Goal: Register for event/course

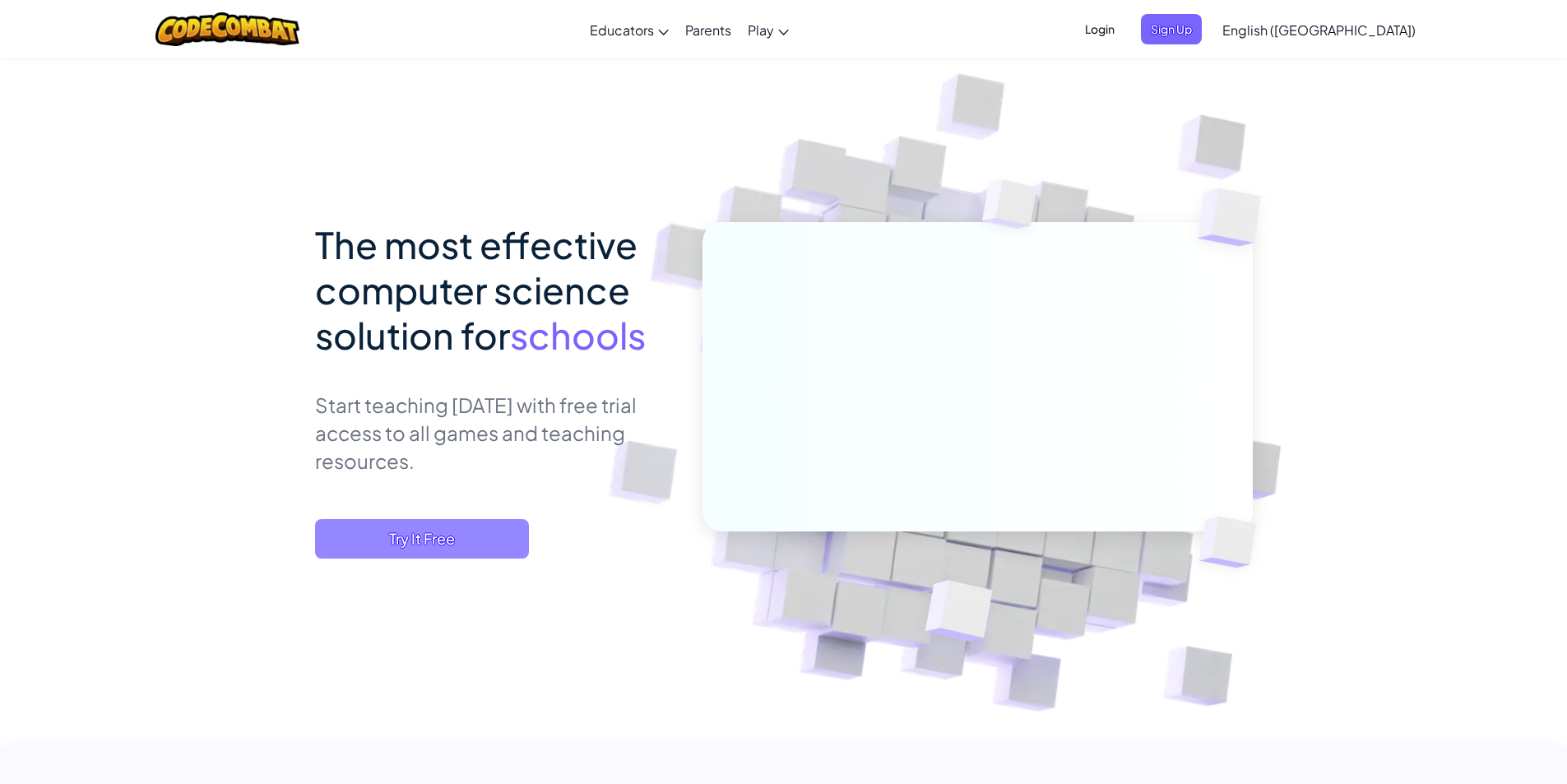
click at [493, 539] on span "Try It Free" at bounding box center [422, 538] width 214 height 39
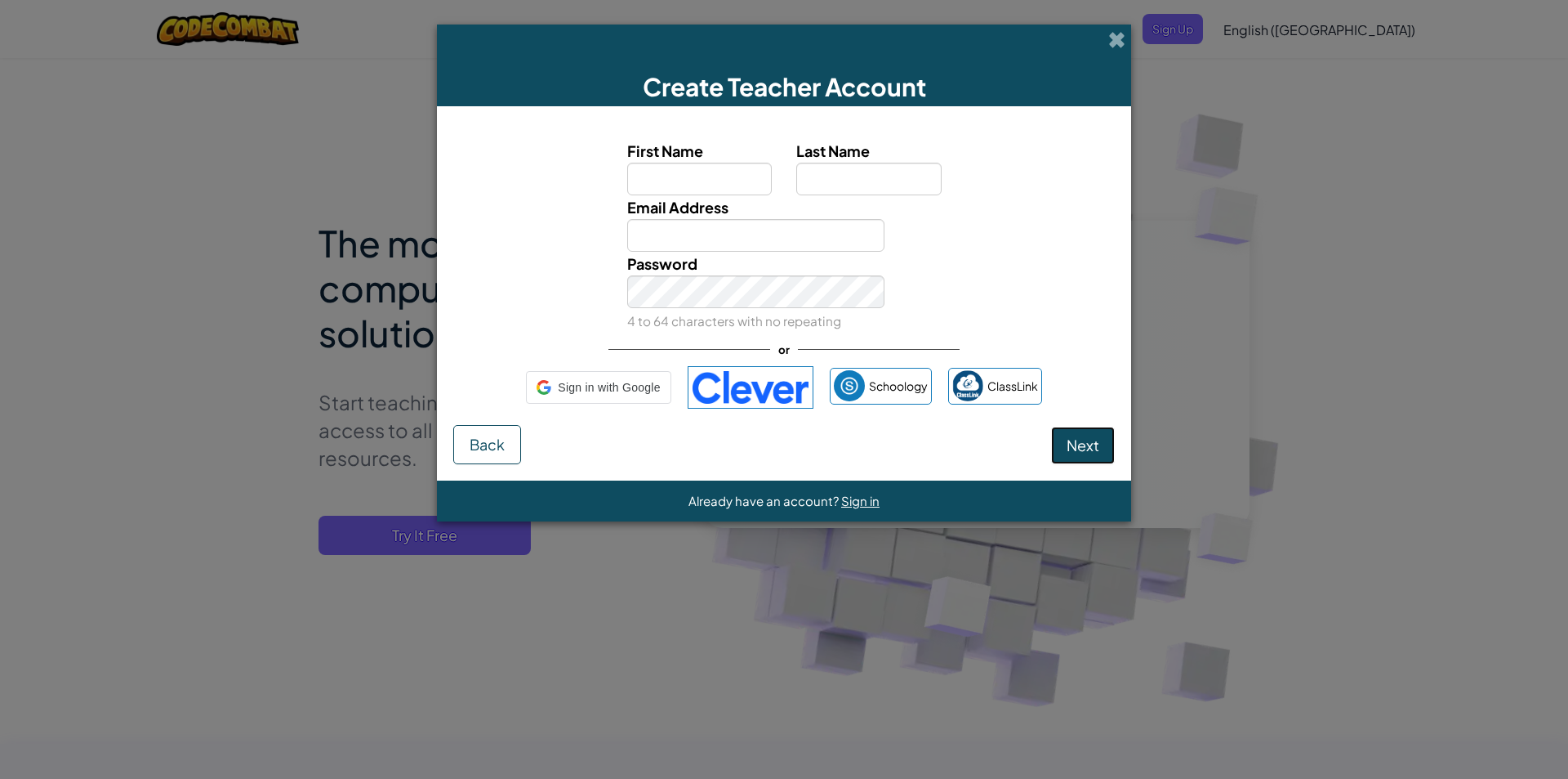
click at [1083, 435] on button "Next" at bounding box center [1082, 445] width 63 height 38
click at [1081, 457] on button "Next" at bounding box center [1082, 445] width 63 height 38
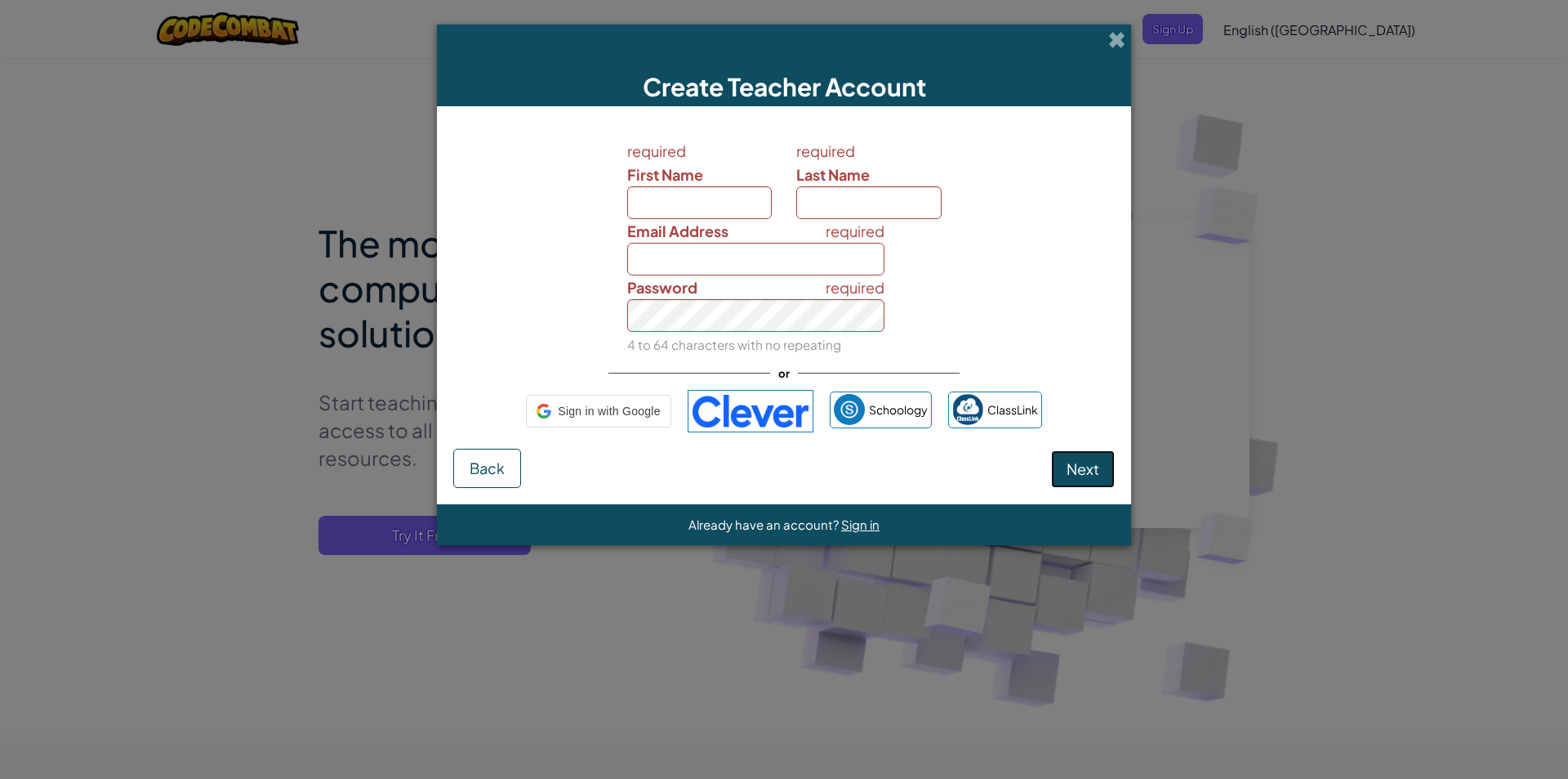
click at [1081, 457] on button "Next" at bounding box center [1082, 468] width 63 height 38
click at [1081, 449] on div "Next Back" at bounding box center [784, 468] width 662 height 39
click at [1120, 38] on span at bounding box center [1117, 39] width 18 height 18
